Goal: Transaction & Acquisition: Purchase product/service

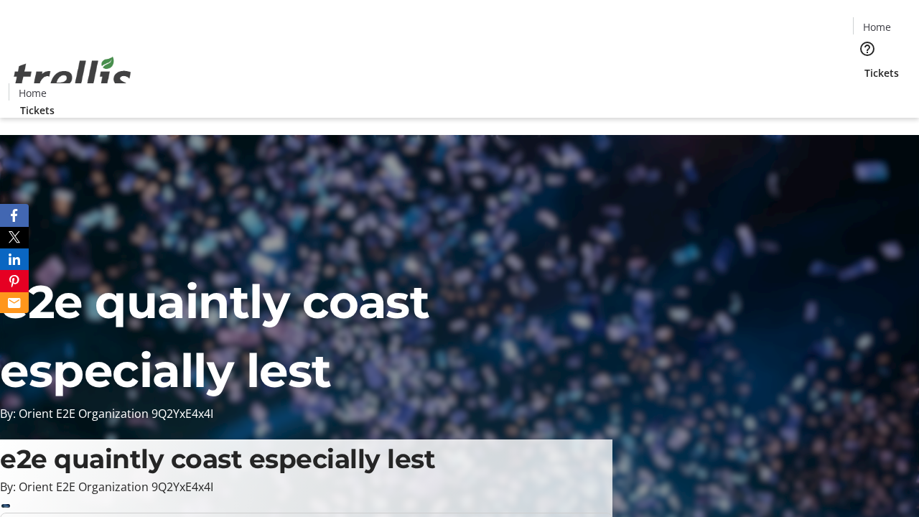
click at [865, 65] on span "Tickets" at bounding box center [882, 72] width 34 height 15
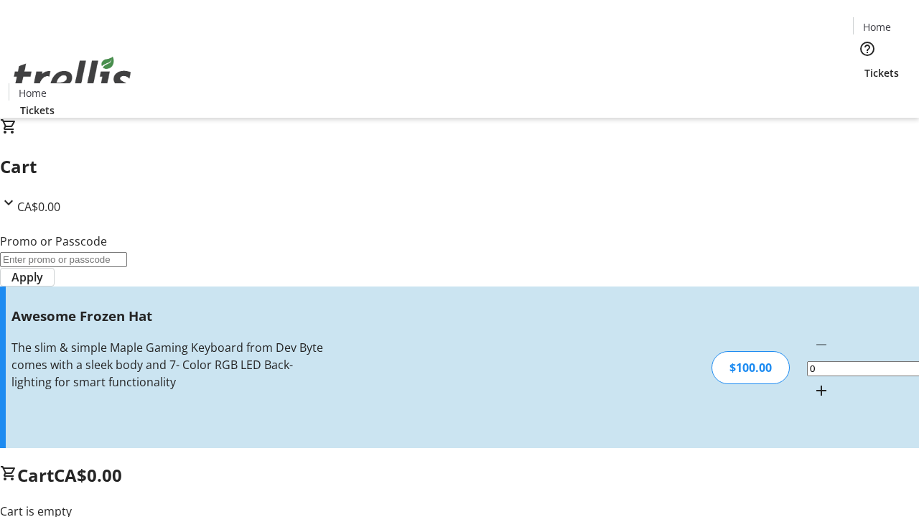
click at [813, 382] on mat-icon "Increment by one" at bounding box center [821, 390] width 17 height 17
type input "1"
type input "FREE"
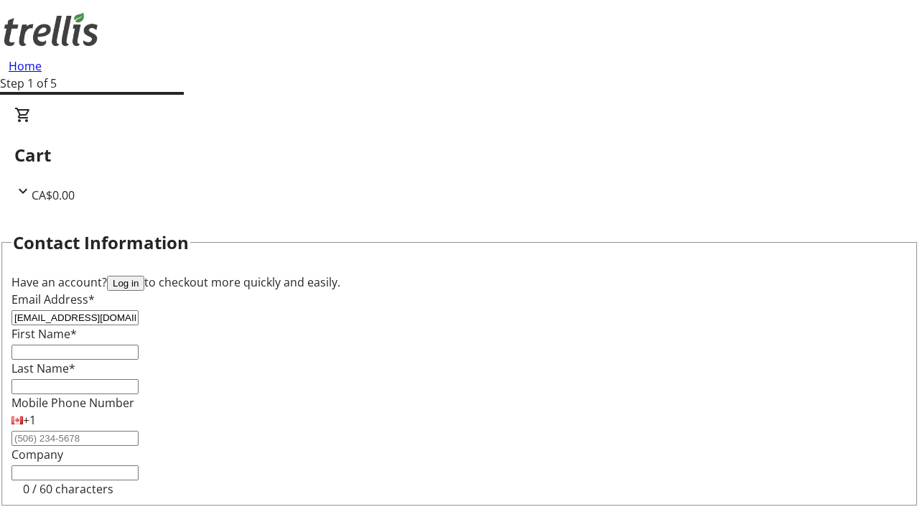
type input "[EMAIL_ADDRESS][DOMAIN_NAME]"
type input "Diamond"
type input "[PERSON_NAME]"
